Goal: Transaction & Acquisition: Purchase product/service

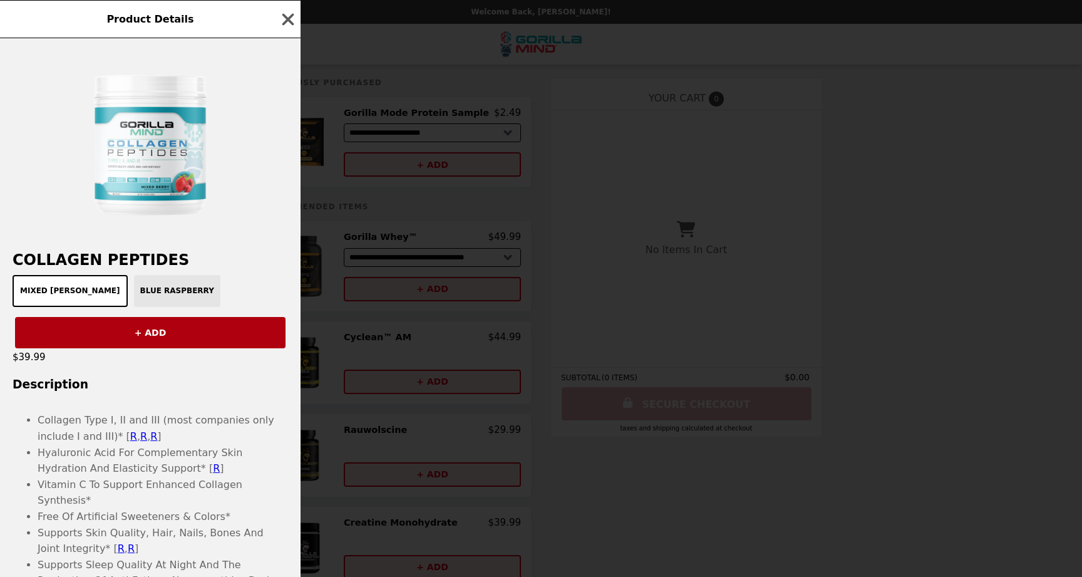
scroll to position [600, 0]
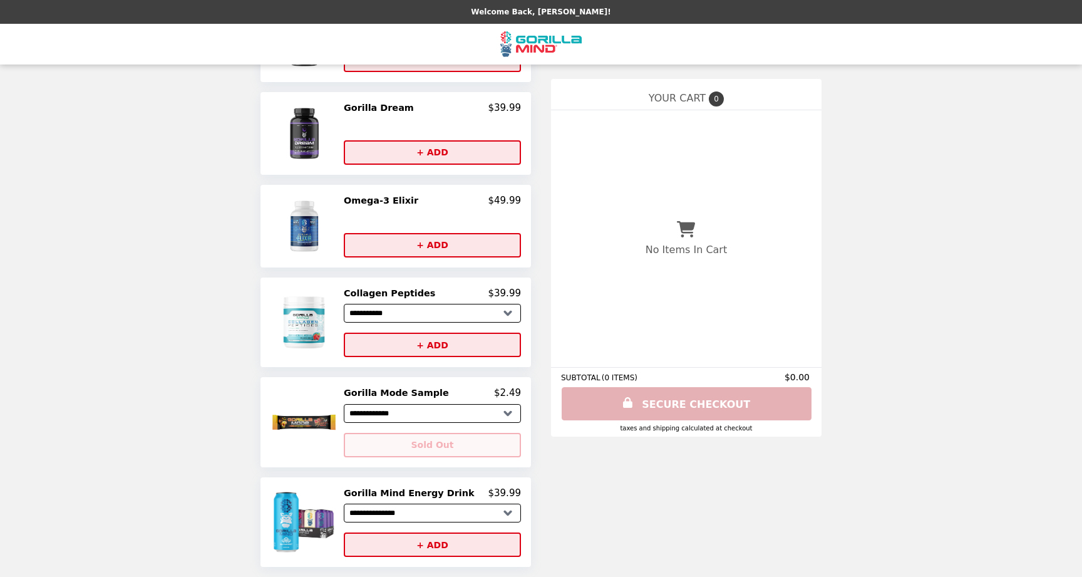
scroll to position [600, 0]
click at [326, 320] on img at bounding box center [305, 321] width 73 height 69
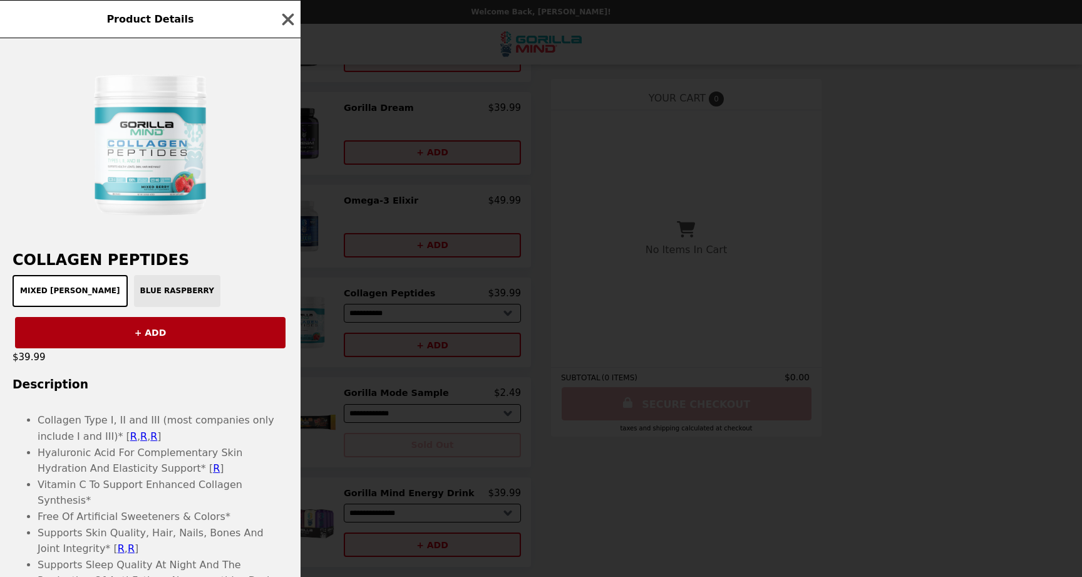
scroll to position [0, 0]
click at [130, 291] on div "Mixed [PERSON_NAME] Blue Raspberry" at bounding box center [150, 291] width 285 height 32
click at [41, 287] on button "Mixed [PERSON_NAME]" at bounding box center [70, 291] width 115 height 32
click at [116, 288] on div "Mixed [PERSON_NAME] Blue Raspberry" at bounding box center [150, 291] width 285 height 32
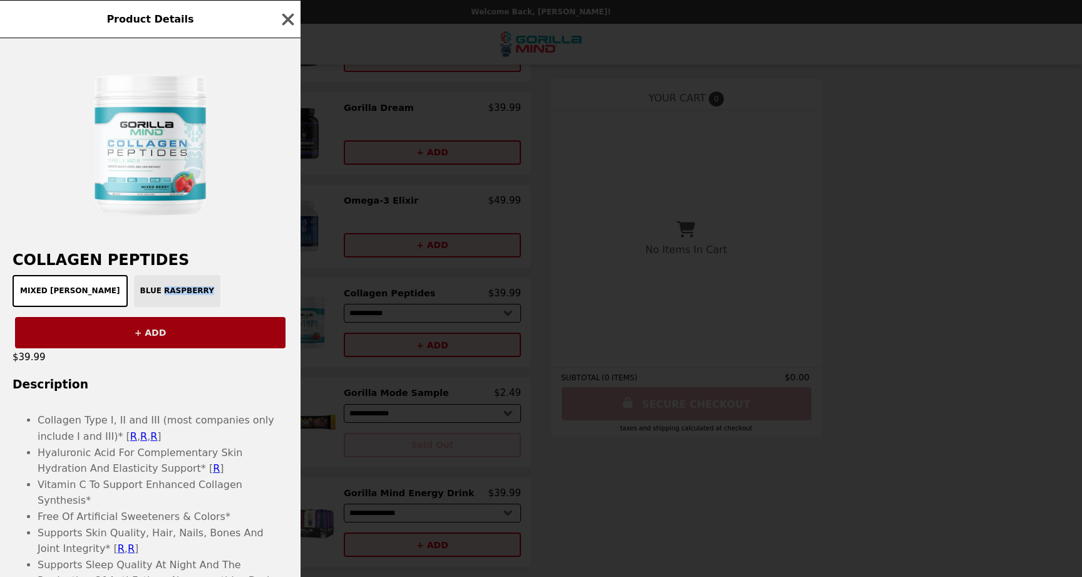
click at [120, 326] on button "+ ADD" at bounding box center [150, 332] width 270 height 31
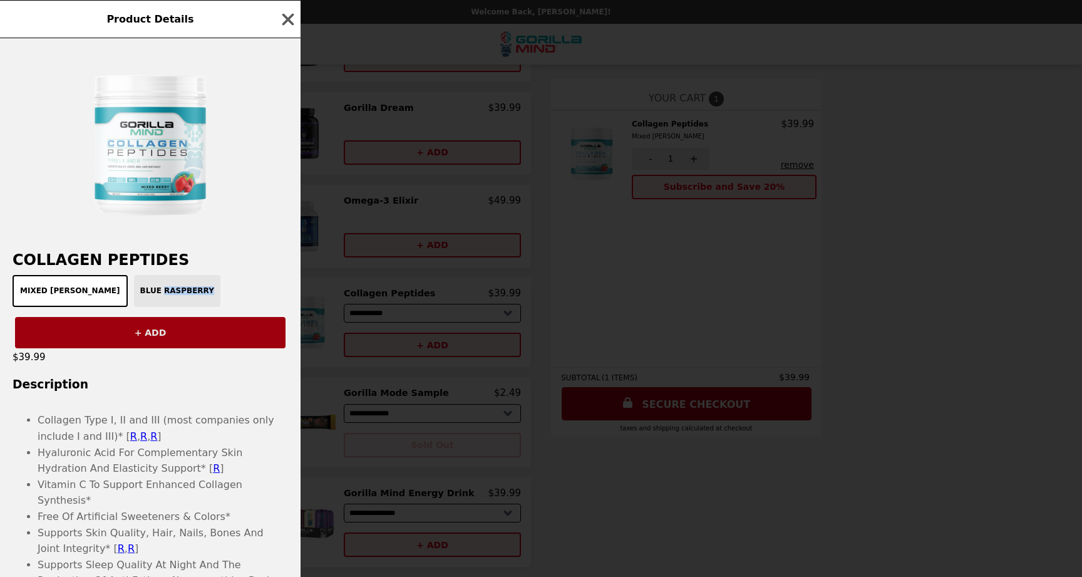
click at [162, 325] on button "+ ADD" at bounding box center [150, 332] width 270 height 31
click at [289, 13] on icon "button" at bounding box center [288, 19] width 19 height 19
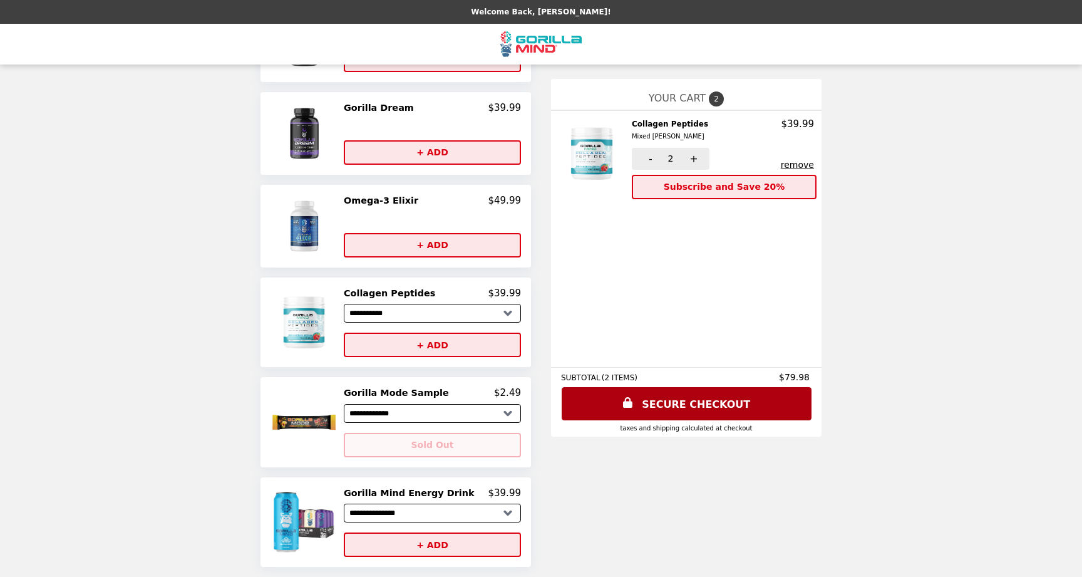
click at [786, 165] on button "remove" at bounding box center [797, 165] width 33 height 10
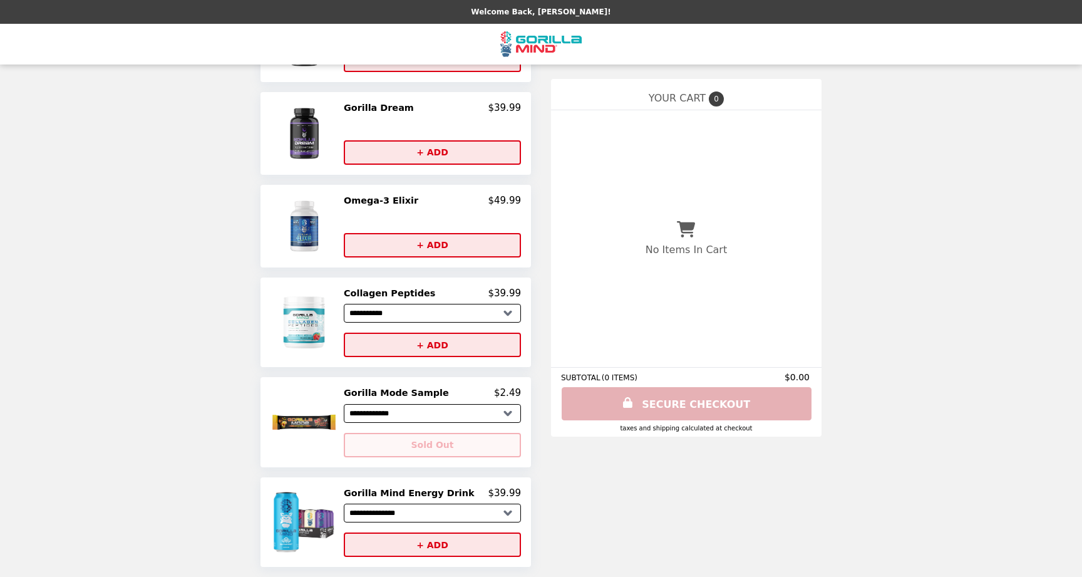
scroll to position [600, 0]
click at [453, 368] on div "**********" at bounding box center [395, 93] width 270 height 945
click at [453, 345] on button "+ ADD" at bounding box center [432, 344] width 177 height 24
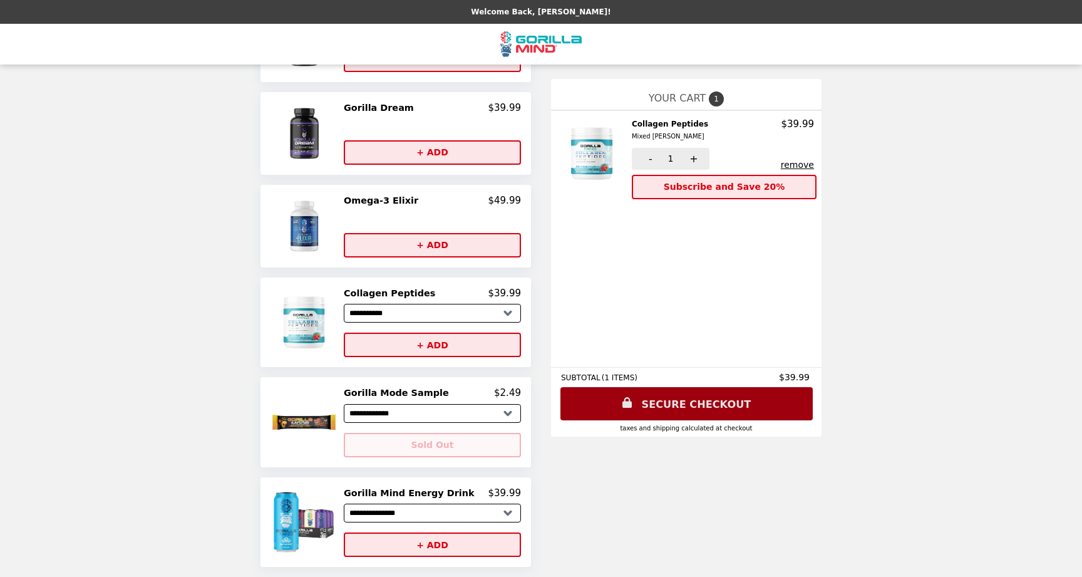
click at [653, 399] on link "SECURE CHECKOUT" at bounding box center [686, 403] width 252 height 33
